Goal: Transaction & Acquisition: Purchase product/service

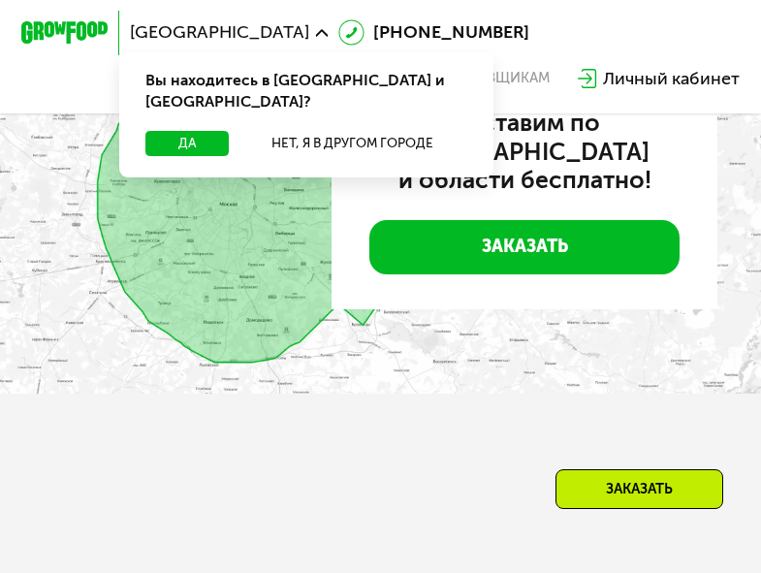
scroll to position [5385, 0]
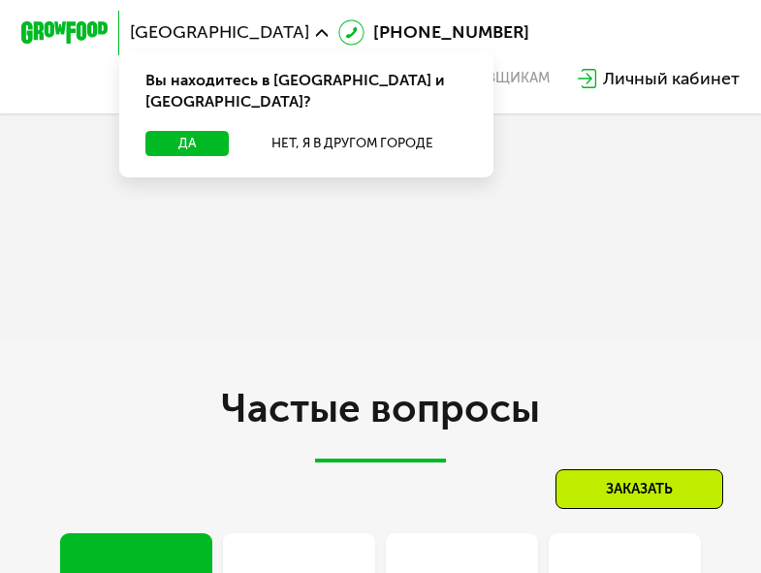
scroll to position [5720, 0]
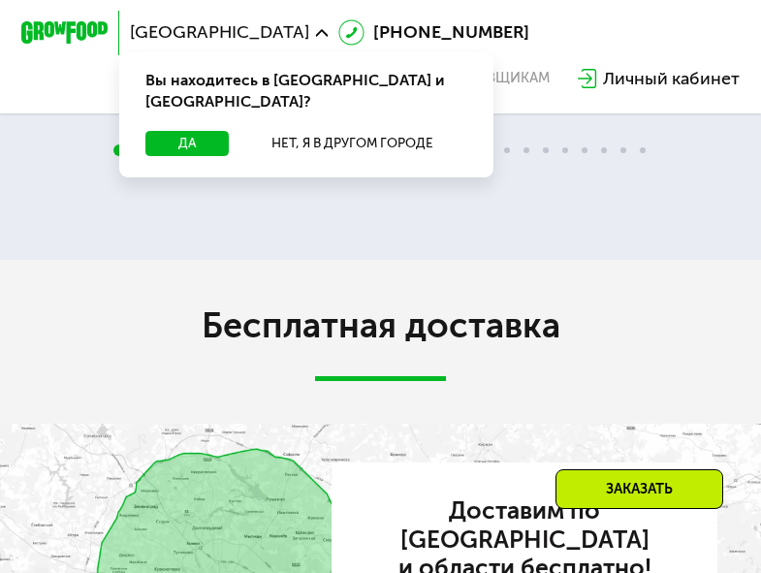
scroll to position [4997, 0]
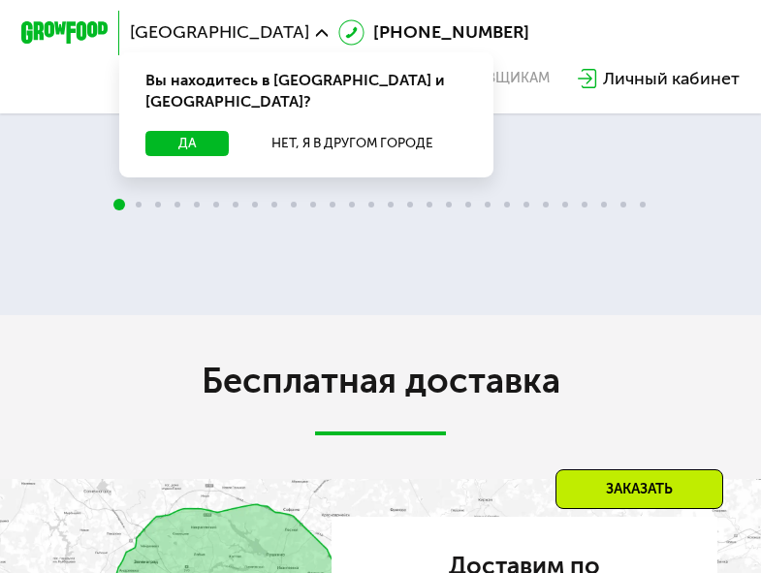
scroll to position [5191, 0]
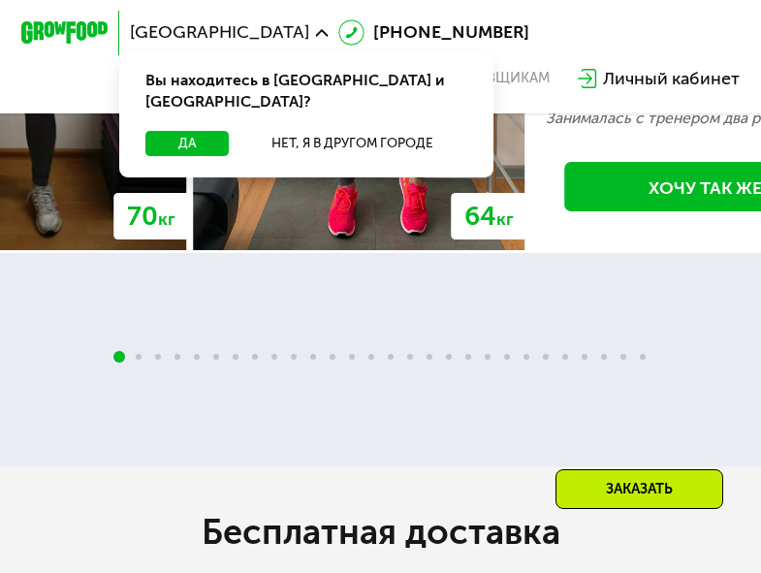
scroll to position [4096, 0]
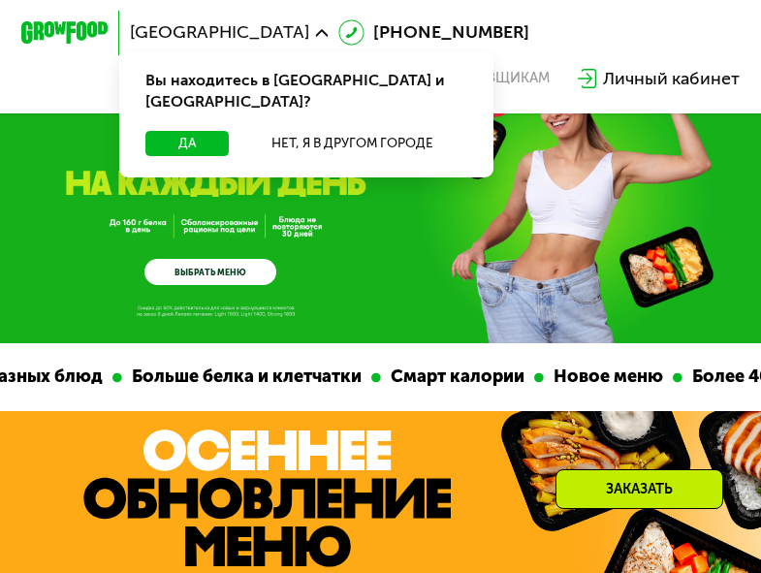
scroll to position [5247, 0]
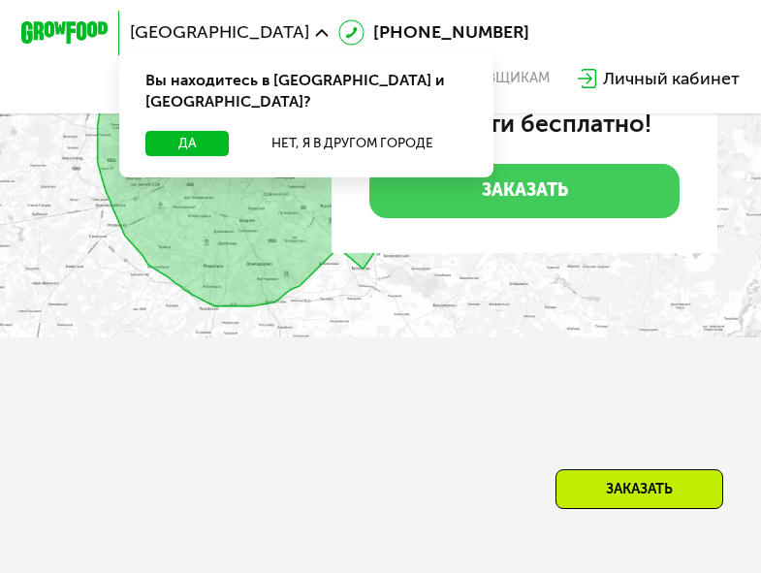
click at [467, 218] on link "Заказать" at bounding box center [524, 191] width 310 height 54
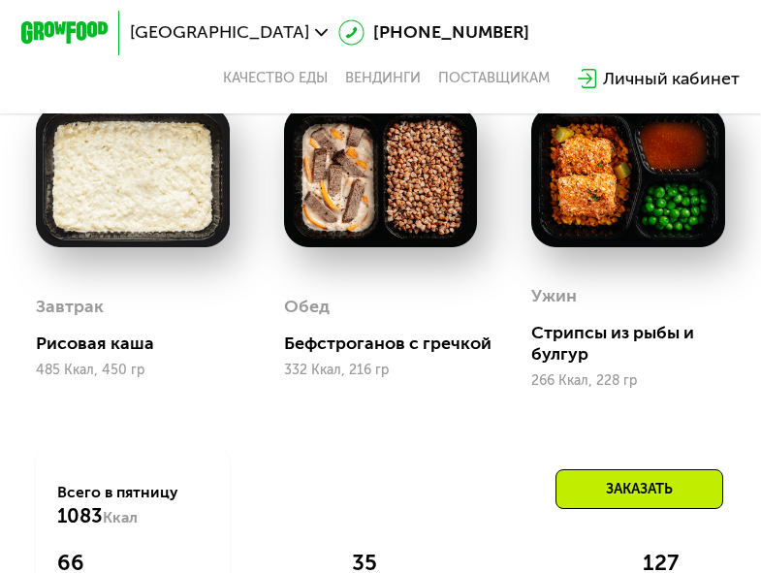
scroll to position [1481, 0]
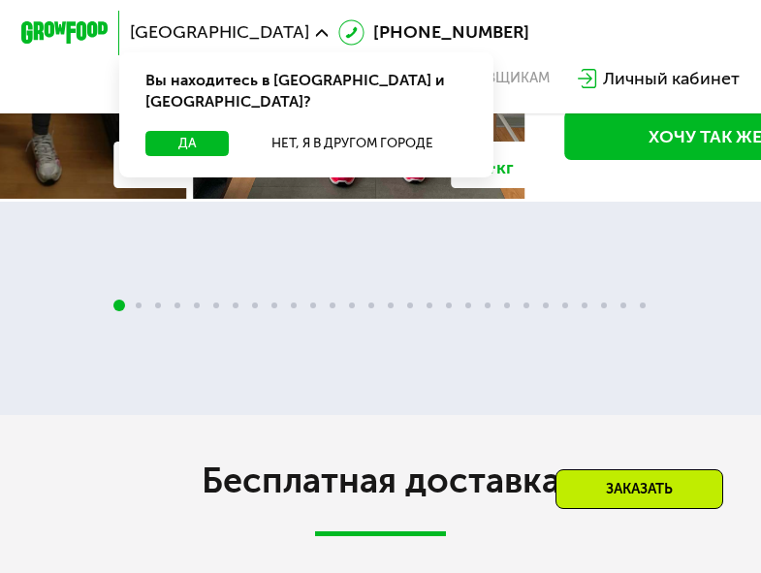
scroll to position [4148, 0]
